Goal: Information Seeking & Learning: Learn about a topic

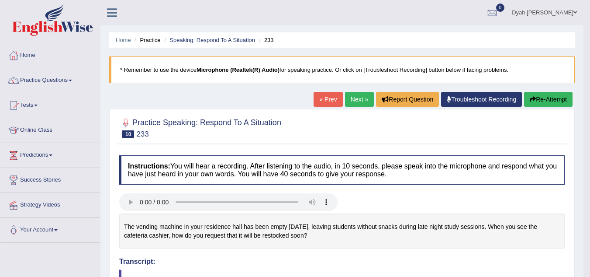
click at [352, 93] on link "Next »" at bounding box center [359, 99] width 29 height 15
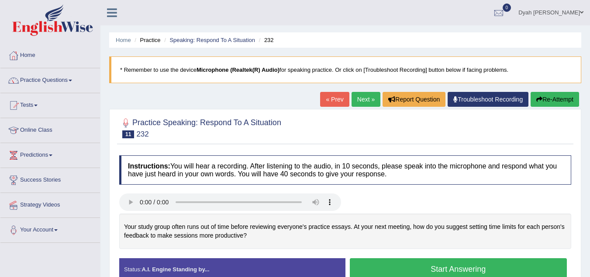
click at [71, 77] on link "Practice Questions" at bounding box center [50, 79] width 100 height 22
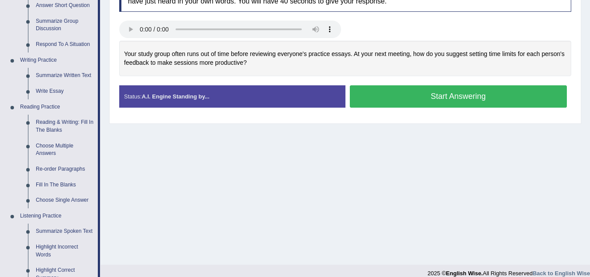
scroll to position [169, 0]
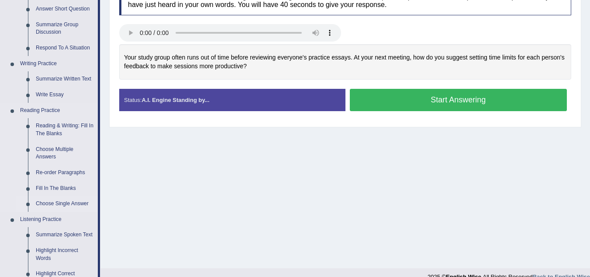
click at [49, 203] on link "Choose Single Answer" at bounding box center [65, 204] width 66 height 16
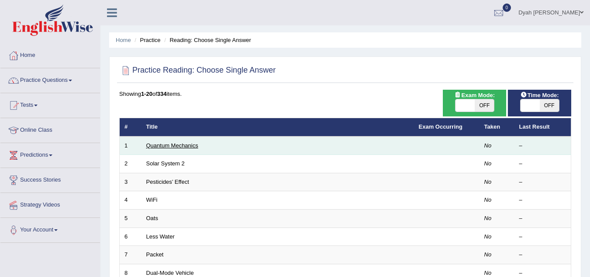
click at [172, 146] on link "Quantum Mechanics" at bounding box center [172, 145] width 52 height 7
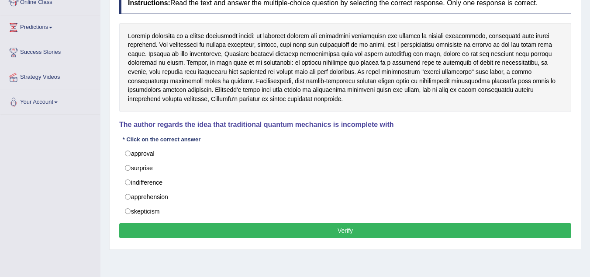
scroll to position [118, 0]
